Goal: Task Accomplishment & Management: Complete application form

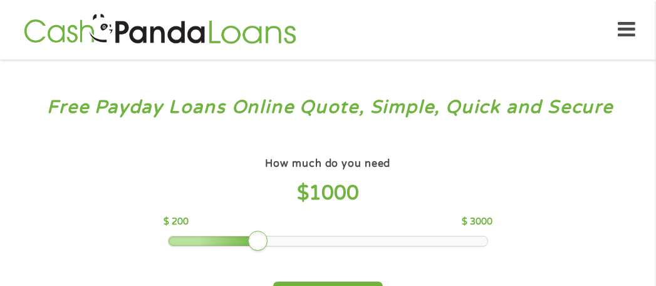
click at [191, 241] on div at bounding box center [328, 240] width 319 height 9
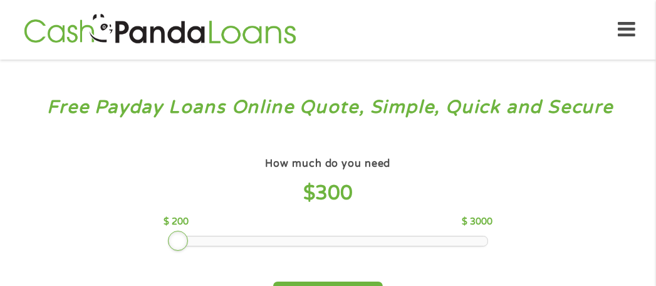
drag, startPoint x: 170, startPoint y: 243, endPoint x: 189, endPoint y: 243, distance: 18.8
click at [189, 243] on div at bounding box center [328, 240] width 319 height 9
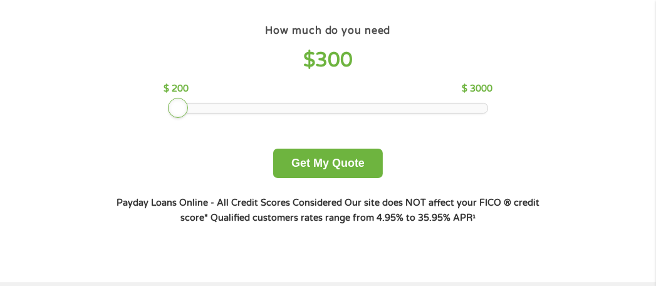
scroll to position [188, 0]
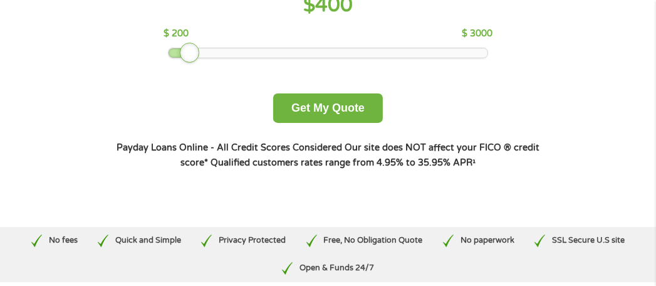
drag, startPoint x: 181, startPoint y: 50, endPoint x: 189, endPoint y: 52, distance: 8.4
click at [189, 52] on div at bounding box center [190, 53] width 20 height 20
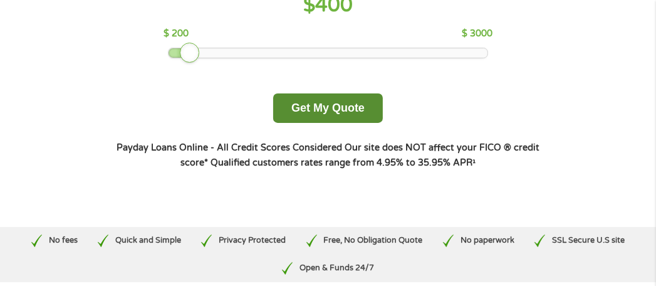
click at [317, 105] on button "Get My Quote" at bounding box center [328, 107] width 110 height 29
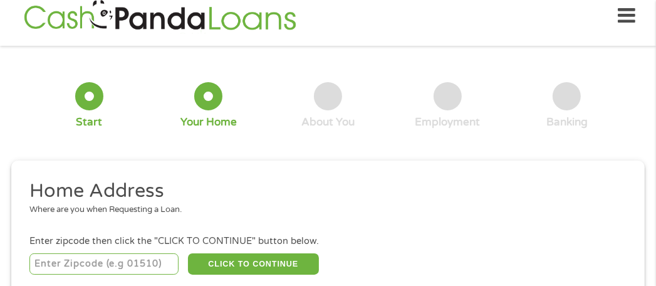
scroll to position [76, 0]
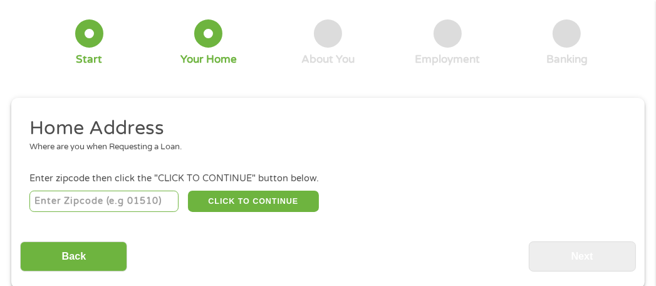
click at [65, 200] on input "number" at bounding box center [103, 201] width 149 height 21
type input "75219"
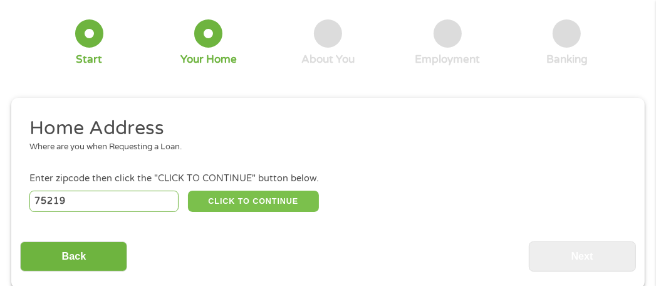
click at [255, 203] on button "CLICK TO CONTINUE" at bounding box center [254, 201] width 132 height 21
type input "75219"
type input "Dallas"
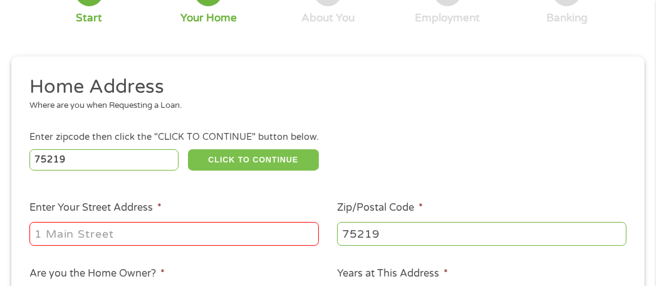
scroll to position [139, 0]
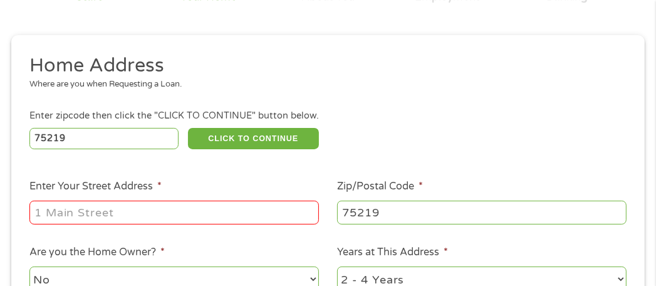
click at [60, 211] on input "Enter Your Street Address *" at bounding box center [174, 213] width 290 height 24
type input "3905 Hawthorne Avenue"
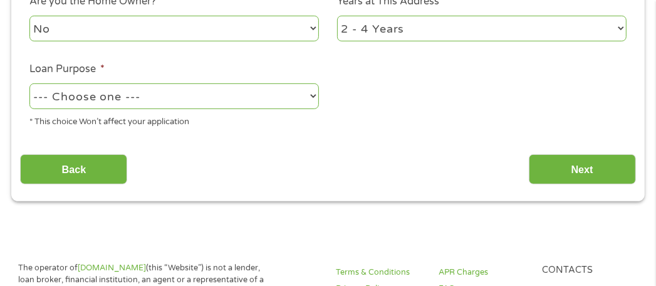
scroll to position [327, 0]
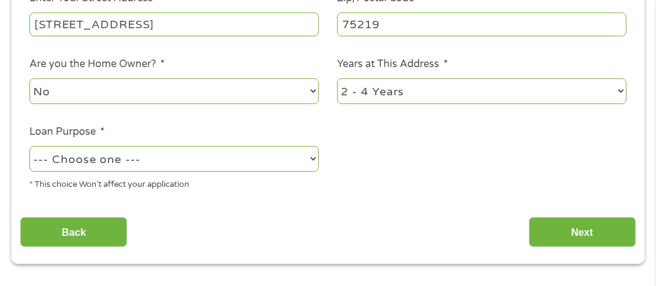
click at [85, 164] on select "--- Choose one --- Pay Bills Debt Consolidation Home Improvement Major Purchase…" at bounding box center [174, 159] width 290 height 26
select select "medicalexpenses"
click at [29, 147] on select "--- Choose one --- Pay Bills Debt Consolidation Home Improvement Major Purchase…" at bounding box center [174, 159] width 290 height 26
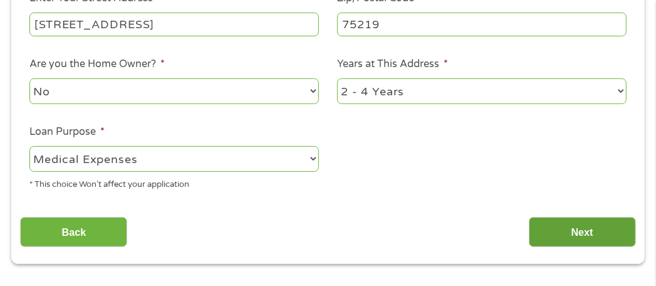
click at [574, 240] on input "Next" at bounding box center [582, 232] width 107 height 31
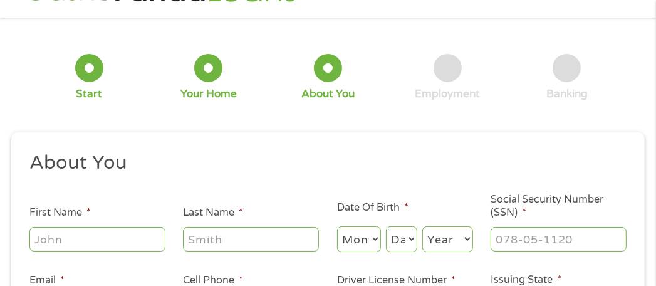
scroll to position [63, 0]
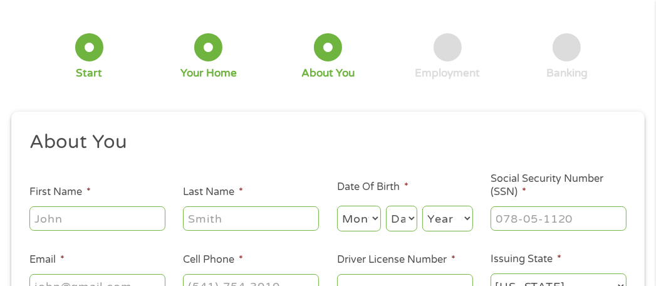
click at [66, 219] on input "First Name *" at bounding box center [97, 218] width 136 height 24
type input "Kathryn"
type input "Tooley"
type input "kathryn.tooley@gmail.com"
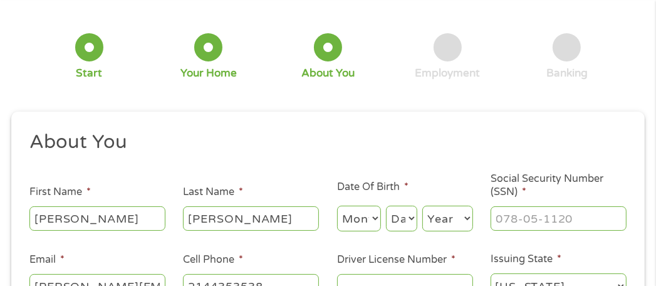
type input "(214) 435-3538"
click at [370, 218] on select "Month 1 2 3 4 5 6 7 8 9 10 11 12" at bounding box center [359, 219] width 44 height 26
select select "6"
click at [337, 206] on select "Month 1 2 3 4 5 6 7 8 9 10 11 12" at bounding box center [359, 219] width 44 height 26
click at [404, 219] on select "Day 1 2 3 4 5 6 7 8 9 10 11 12 13 14 15 16 17 18 19 20 21 22 23 24 25 26 27 28 …" at bounding box center [401, 219] width 31 height 26
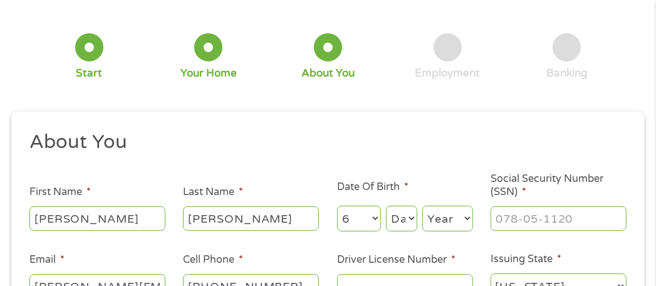
select select "11"
click at [386, 206] on select "Day 1 2 3 4 5 6 7 8 9 10 11 12 13 14 15 16 17 18 19 20 21 22 23 24 25 26 27 28 …" at bounding box center [401, 219] width 31 height 26
click at [466, 221] on select "Year 2007 2006 2005 2004 2003 2002 2001 2000 1999 1998 1997 1996 1995 1994 1993…" at bounding box center [448, 219] width 51 height 26
select select "1964"
click at [423, 206] on select "Year 2007 2006 2005 2004 2003 2002 2001 2000 1999 1998 1997 1996 1995 1994 1993…" at bounding box center [448, 219] width 51 height 26
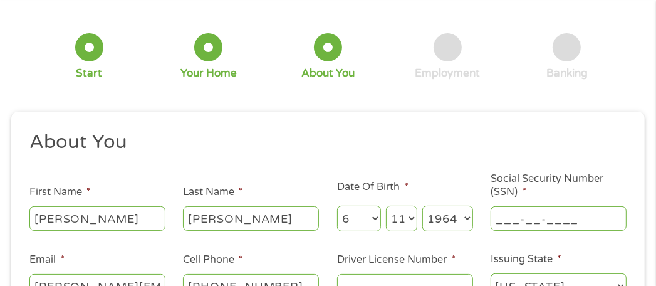
click at [532, 215] on input "___-__-____" at bounding box center [559, 218] width 136 height 24
type input "___-_4-5743"
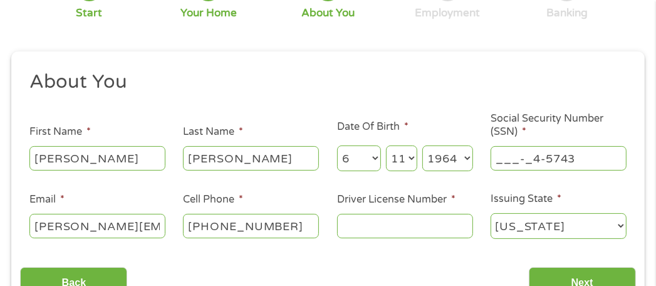
scroll to position [251, 0]
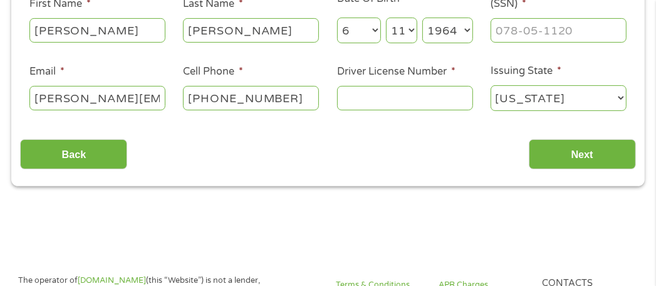
click at [371, 100] on input "Driver License Number *" at bounding box center [405, 98] width 136 height 24
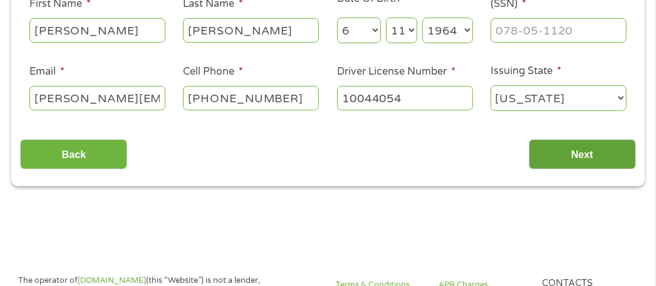
type input "10044054"
click at [599, 154] on input "Next" at bounding box center [582, 154] width 107 height 31
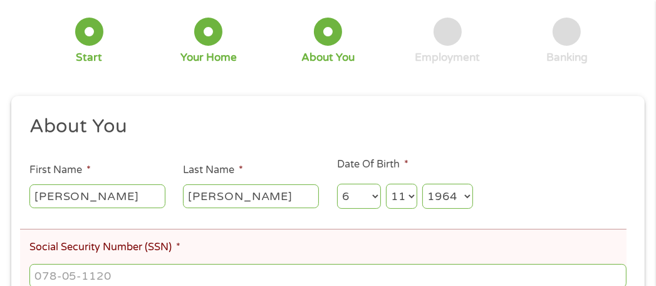
scroll to position [188, 0]
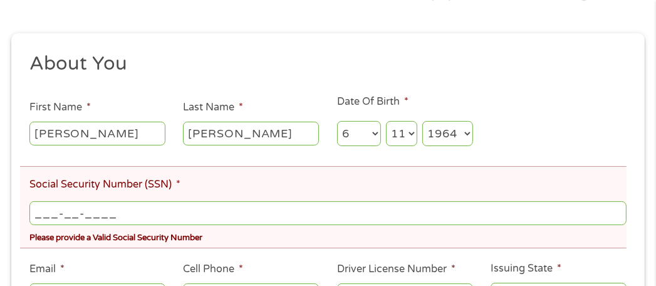
click at [97, 216] on input "___-__-____" at bounding box center [328, 213] width 598 height 24
click at [41, 215] on input "___-__-_457" at bounding box center [328, 213] width 598 height 24
drag, startPoint x: 40, startPoint y: 213, endPoint x: 155, endPoint y: 217, distance: 116.1
click at [155, 217] on input "_45-__-_457" at bounding box center [328, 213] width 598 height 24
type input "457-43-7583"
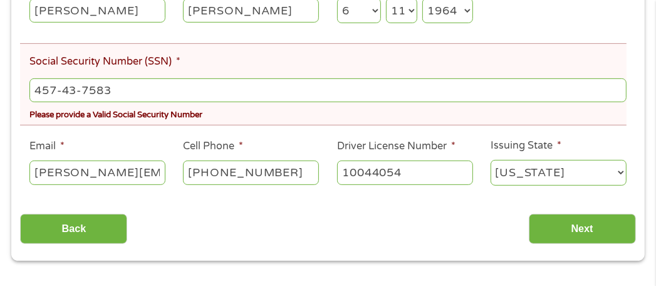
scroll to position [313, 0]
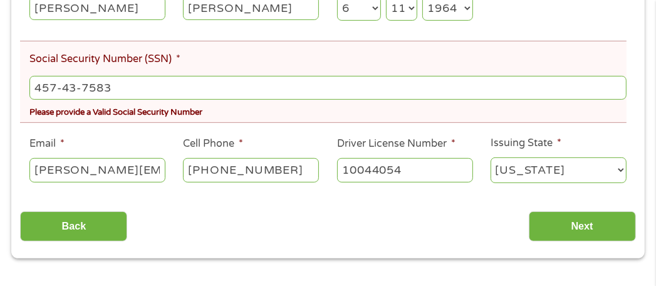
click at [143, 139] on li "Email * kathryn.tooley@gmail.com" at bounding box center [97, 160] width 154 height 48
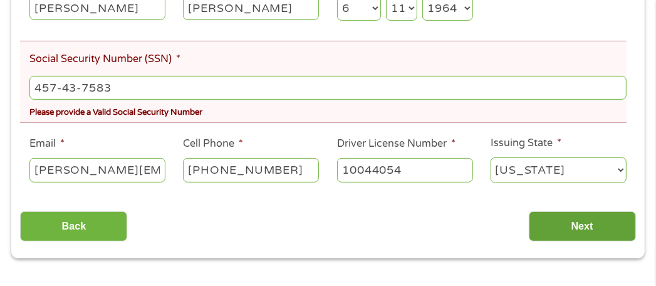
click at [571, 228] on input "Next" at bounding box center [582, 226] width 107 height 31
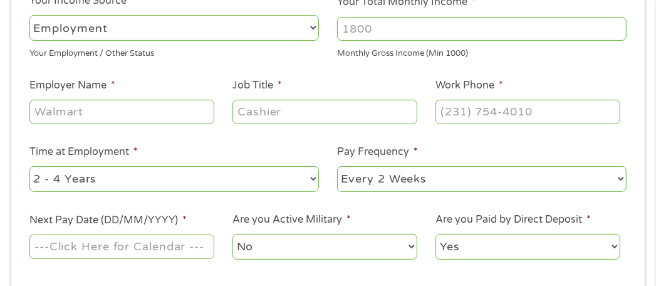
scroll to position [251, 0]
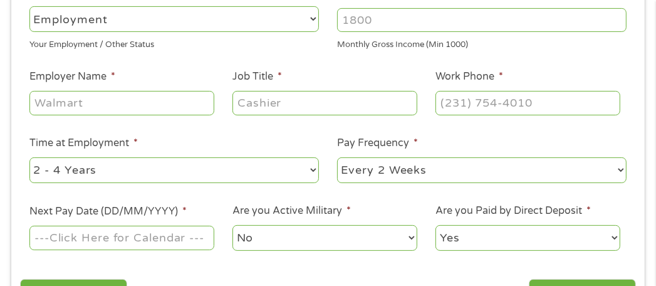
click at [108, 23] on select "--- Choose one --- Employment Self Employed Benefits" at bounding box center [174, 19] width 290 height 26
click at [29, 6] on select "--- Choose one --- Employment Self Employed Benefits" at bounding box center [174, 19] width 290 height 26
click at [393, 28] on input "Your Total Monthly Income *" at bounding box center [482, 20] width 290 height 24
drag, startPoint x: 384, startPoint y: 23, endPoint x: 336, endPoint y: 21, distance: 48.3
click at [337, 21] on input "Your Total Monthly Income *" at bounding box center [482, 20] width 290 height 24
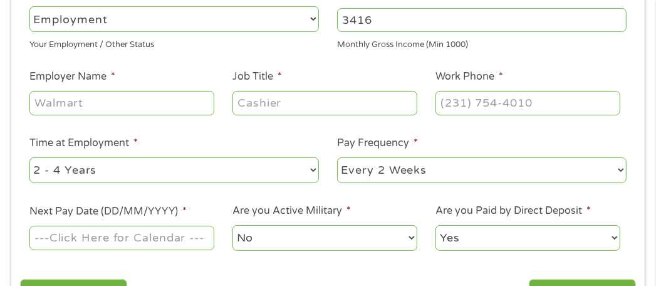
type input "3416"
click at [90, 103] on input "Employer Name *" at bounding box center [121, 103] width 185 height 24
type input "lja engineering"
click at [278, 103] on input "Job Title *" at bounding box center [325, 103] width 185 height 24
type input "cadd tech"
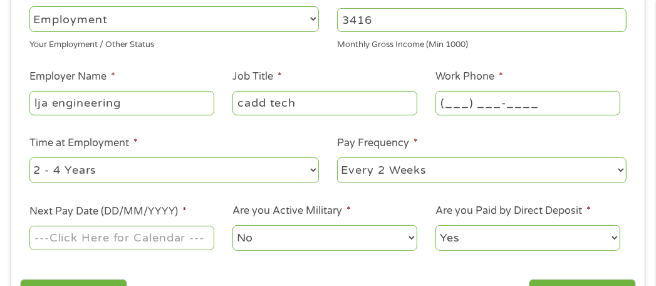
click at [463, 107] on input "(___) ___-____" at bounding box center [528, 103] width 185 height 24
click at [535, 103] on input "(469) 621-0710" at bounding box center [528, 103] width 185 height 24
type input "(469) 621-0713"
click at [183, 174] on select "--- Choose one --- 1 Year or less 1 - 2 Years 2 - 4 Years Over 4 Years" at bounding box center [174, 170] width 290 height 26
select select "60months"
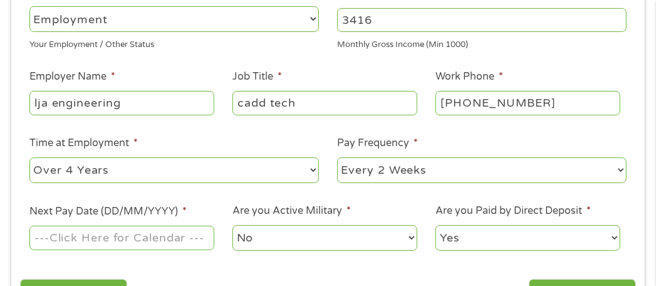
click at [29, 158] on select "--- Choose one --- 1 Year or less 1 - 2 Years 2 - 4 Years Over 4 Years" at bounding box center [174, 170] width 290 height 26
click at [438, 168] on select "--- Choose one --- Every 2 Weeks Every Week Monthly Semi-Monthly" at bounding box center [482, 170] width 290 height 26
click at [337, 158] on select "--- Choose one --- Every 2 Weeks Every Week Monthly Semi-Monthly" at bounding box center [482, 170] width 290 height 26
drag, startPoint x: 105, startPoint y: 234, endPoint x: 168, endPoint y: 238, distance: 63.4
click at [105, 234] on input "Next Pay Date (DD/MM/YYYY) *" at bounding box center [121, 238] width 185 height 24
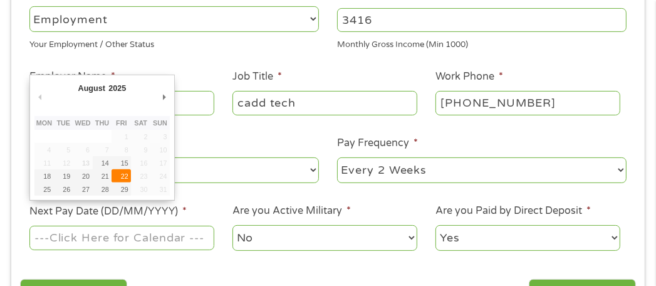
type input "22/08/2025"
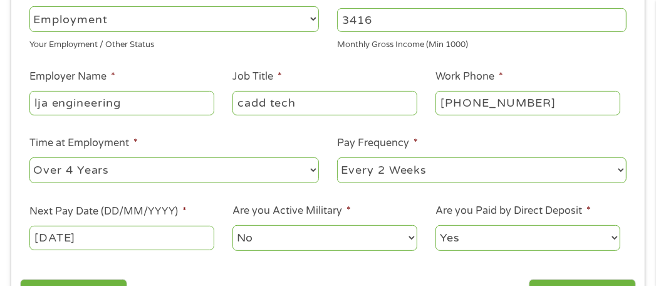
click at [389, 236] on select "No Yes" at bounding box center [325, 238] width 185 height 26
click at [233, 226] on select "No Yes" at bounding box center [325, 238] width 185 height 26
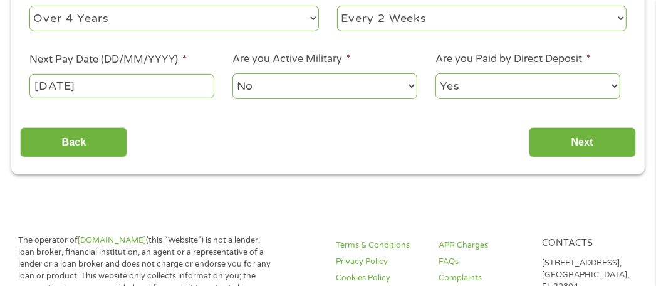
scroll to position [439, 0]
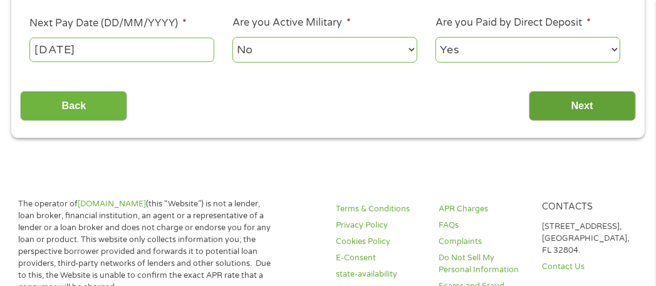
drag, startPoint x: 588, startPoint y: 110, endPoint x: 554, endPoint y: 105, distance: 34.3
click at [589, 110] on input "Next" at bounding box center [582, 106] width 107 height 31
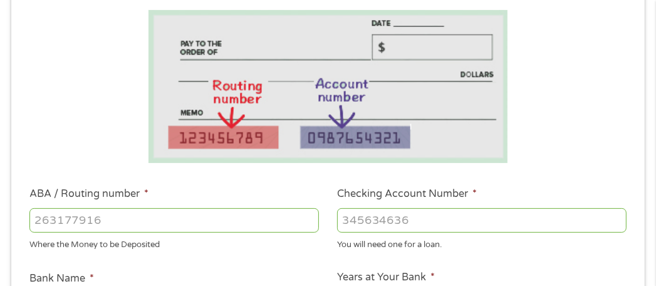
scroll to position [251, 0]
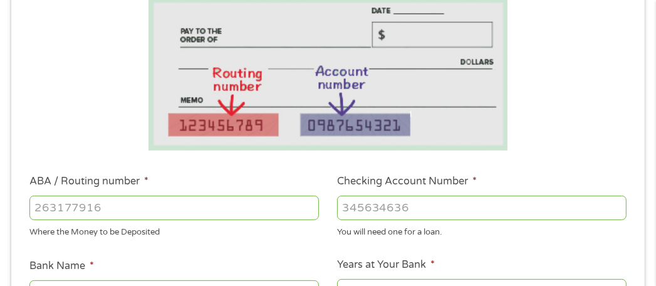
click at [123, 211] on input "ABA / Routing number *" at bounding box center [174, 208] width 290 height 24
type input "111000614"
type input "JPMORGAN CHASE BANK NA"
type input "111000614"
click at [376, 211] on input "Checking Account Number *" at bounding box center [482, 208] width 290 height 24
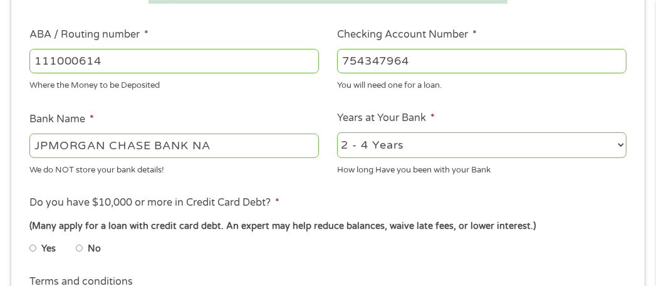
scroll to position [439, 0]
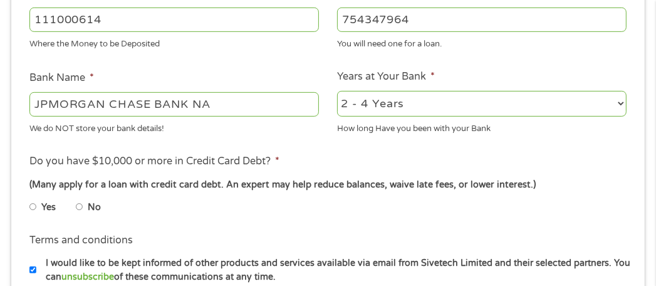
type input "754347964"
click at [435, 97] on select "2 - 4 Years 6 - 12 Months 1 - 2 Years Over 4 Years" at bounding box center [482, 104] width 290 height 26
select select "60months"
click at [337, 92] on select "2 - 4 Years 6 - 12 Months 1 - 2 Years Over 4 Years" at bounding box center [482, 104] width 290 height 26
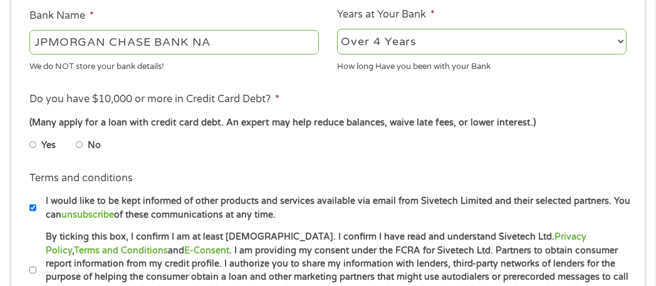
scroll to position [502, 0]
click at [77, 143] on input "No" at bounding box center [80, 144] width 8 height 20
radio input "true"
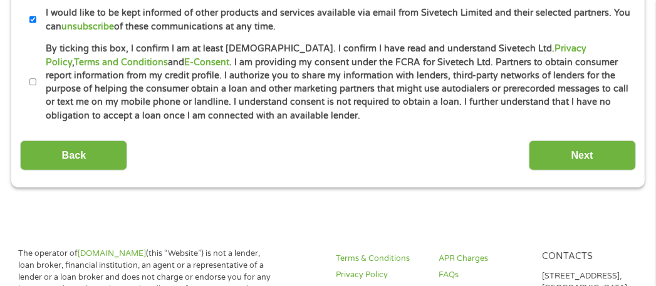
scroll to position [690, 0]
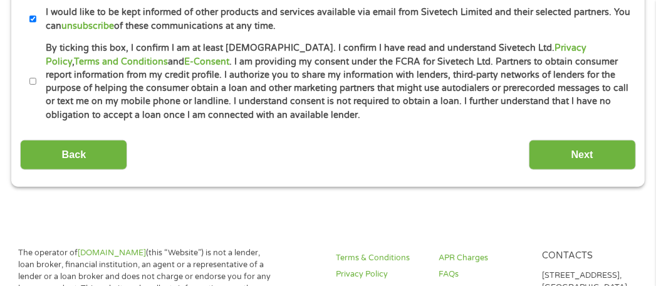
click at [34, 20] on input "I would like to be kept informed of other products and services available via e…" at bounding box center [33, 19] width 8 height 20
checkbox input "false"
click at [33, 79] on input "By ticking this box, I confirm I am at least 18 years old. I confirm I have rea…" at bounding box center [33, 81] width 8 height 20
checkbox input "true"
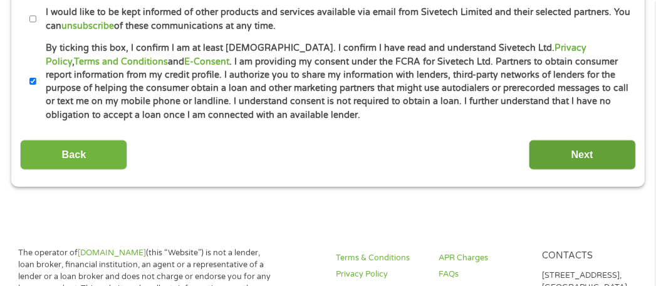
click at [591, 157] on input "Next" at bounding box center [582, 155] width 107 height 31
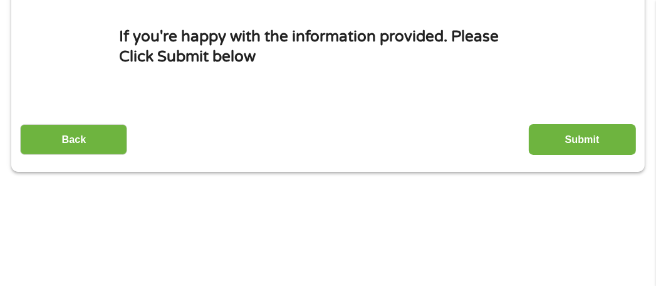
scroll to position [188, 0]
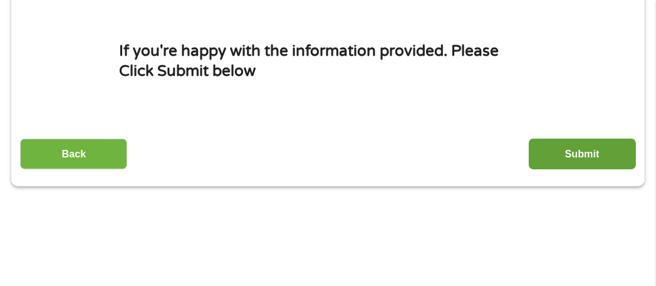
click at [608, 153] on input "Submit" at bounding box center [582, 154] width 107 height 31
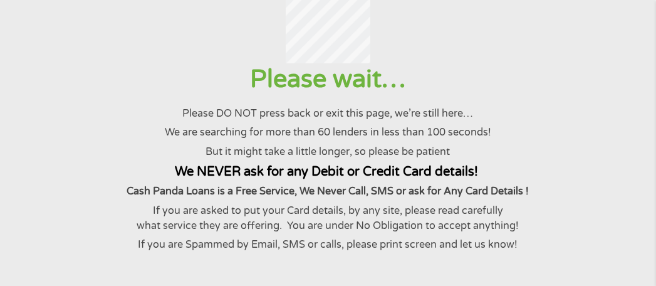
scroll to position [0, 0]
